Goal: Navigation & Orientation: Find specific page/section

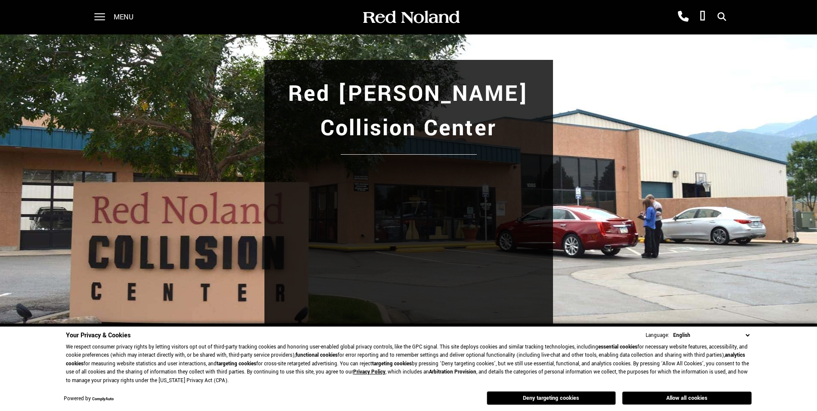
scroll to position [86, 0]
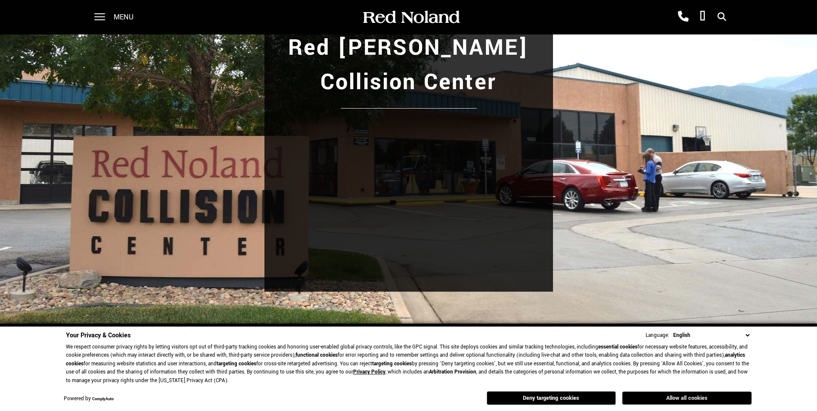
click at [691, 399] on button "Allow all cookies" at bounding box center [687, 398] width 129 height 13
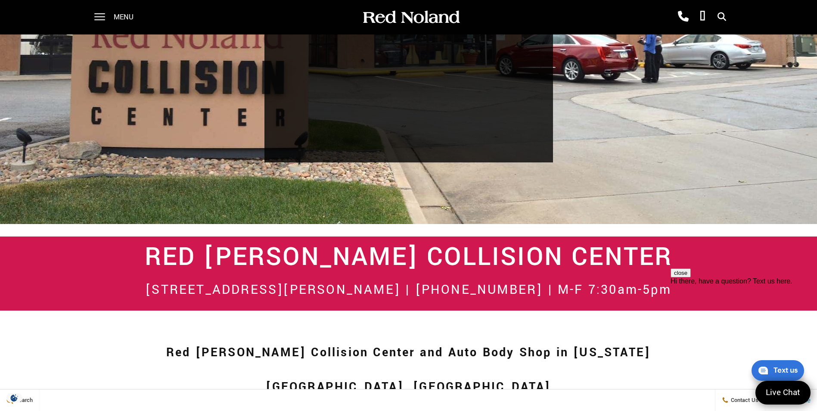
scroll to position [0, 0]
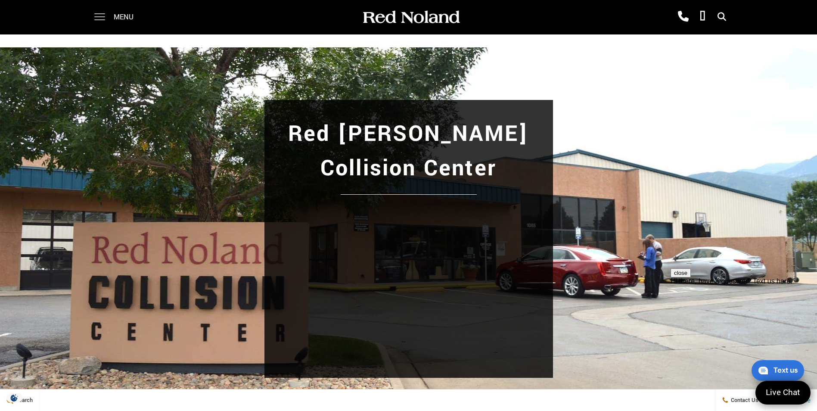
click at [102, 12] on span at bounding box center [99, 17] width 11 height 34
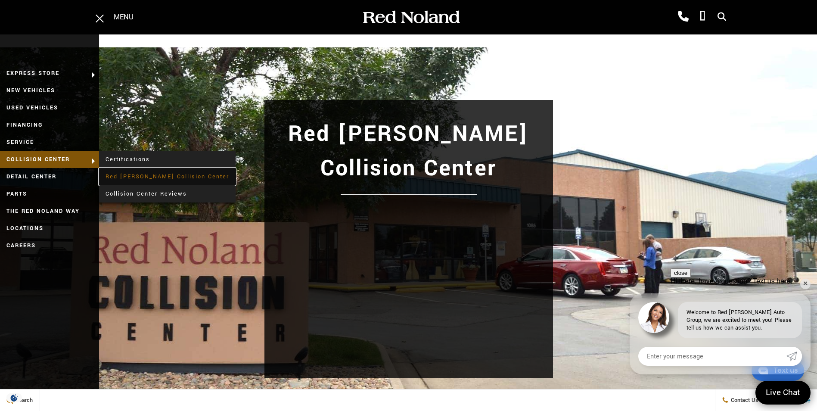
click at [125, 177] on link "Red [PERSON_NAME] Collision Center" at bounding box center [167, 176] width 137 height 17
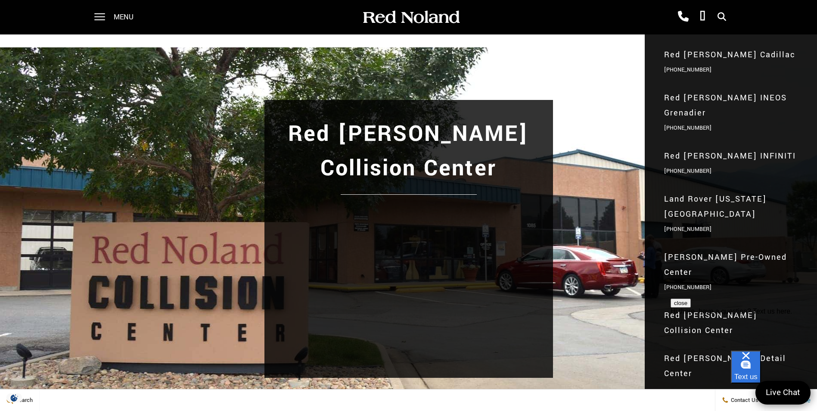
click at [706, 308] on span "Red [PERSON_NAME] Collision Center" at bounding box center [731, 323] width 134 height 30
click at [669, 308] on span "Red [PERSON_NAME] Collision Center" at bounding box center [731, 323] width 134 height 30
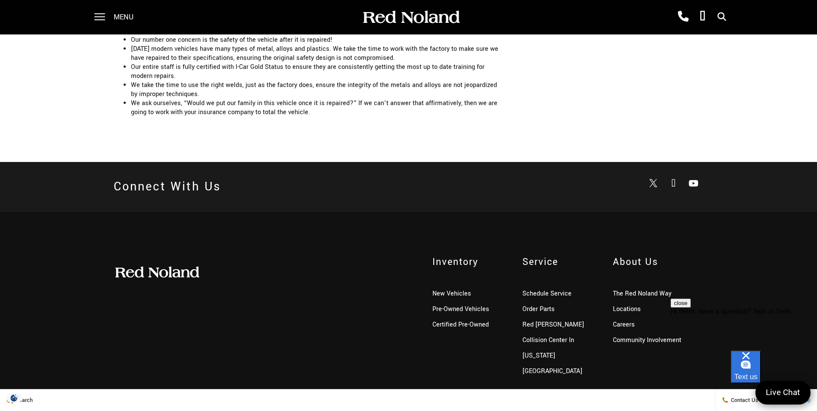
scroll to position [1867, 0]
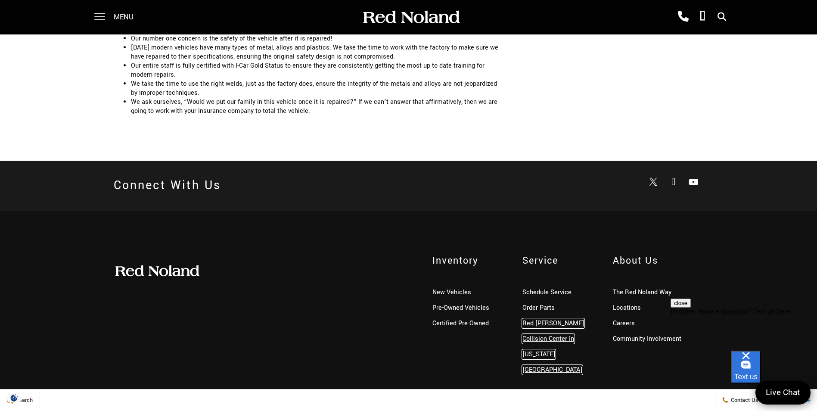
click at [545, 319] on link "Red [PERSON_NAME] Collision Center In [US_STATE][GEOGRAPHIC_DATA]" at bounding box center [554, 347] width 62 height 56
